Goal: Check status: Check status

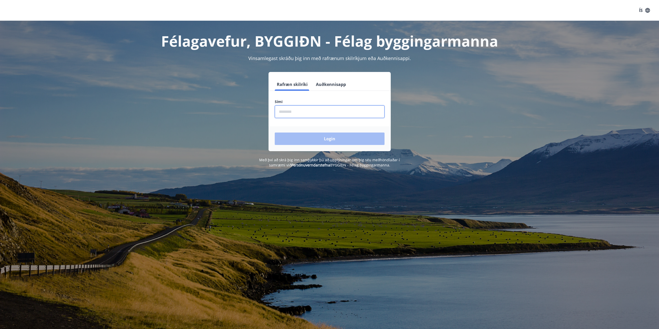
click at [297, 107] on input "phone" at bounding box center [330, 111] width 110 height 13
type input "********"
click at [316, 135] on button "Login" at bounding box center [330, 138] width 110 height 12
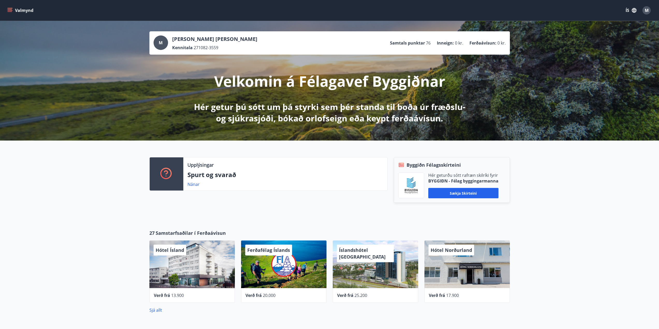
click at [8, 10] on icon "menu" at bounding box center [9, 10] width 5 height 5
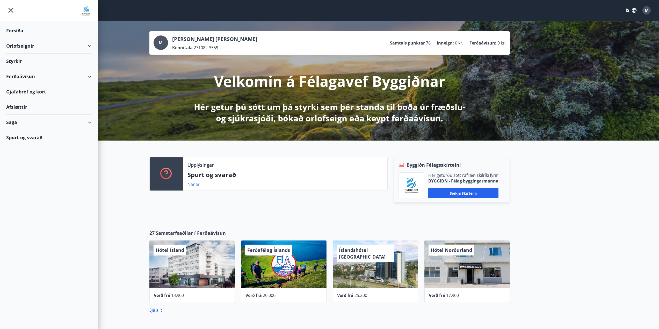
click at [20, 125] on div "Saga" at bounding box center [48, 122] width 85 height 15
click at [27, 156] on div "Umsóknir" at bounding box center [48, 157] width 77 height 11
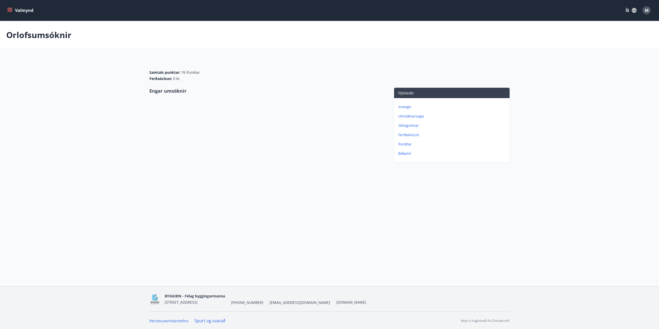
click at [412, 116] on p "Umsóknarsaga" at bounding box center [452, 116] width 109 height 5
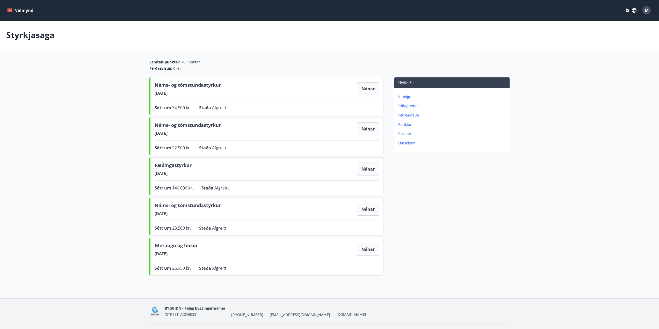
drag, startPoint x: 249, startPoint y: 95, endPoint x: 254, endPoint y: 93, distance: 5.1
click at [249, 95] on div "Náms- og tómstundastyrkur [DATE] Nánar" at bounding box center [266, 89] width 224 height 14
click at [366, 87] on button "Nánar" at bounding box center [368, 88] width 22 height 13
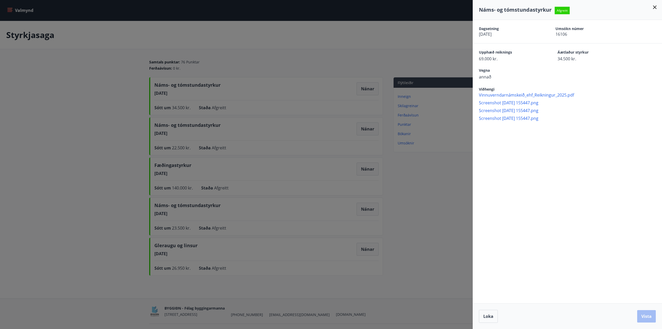
click at [570, 190] on div "Dagsetning [DATE] Umsókn númer 16106 Upphæð reiknings 69.000 kr. Áætlaður styrk…" at bounding box center [567, 161] width 189 height 283
click at [507, 203] on div "Dagsetning [DATE] Umsókn númer 16106 Upphæð reiknings 69.000 kr. Áætlaður styrk…" at bounding box center [567, 161] width 189 height 283
click at [431, 203] on div at bounding box center [331, 164] width 662 height 329
